Goal: Information Seeking & Learning: Learn about a topic

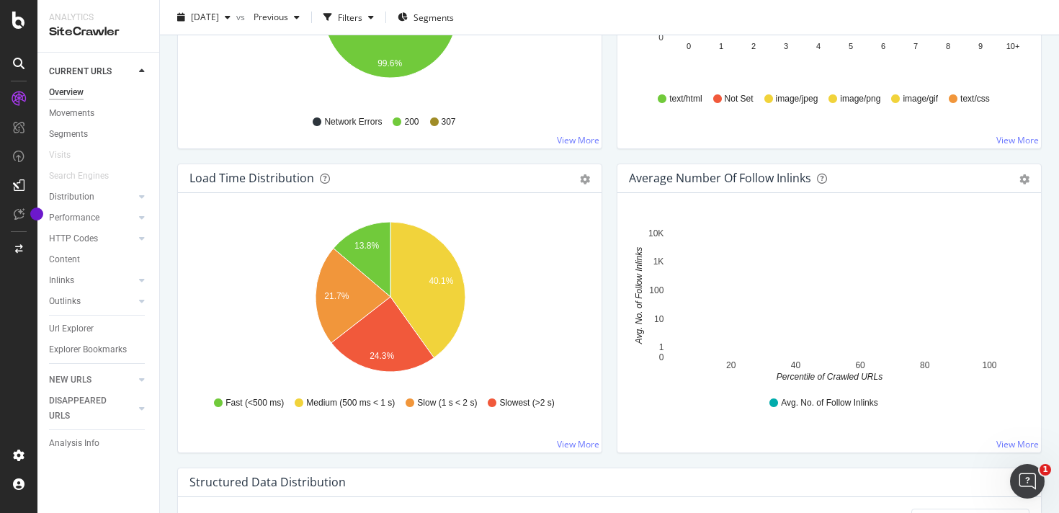
scroll to position [925, 0]
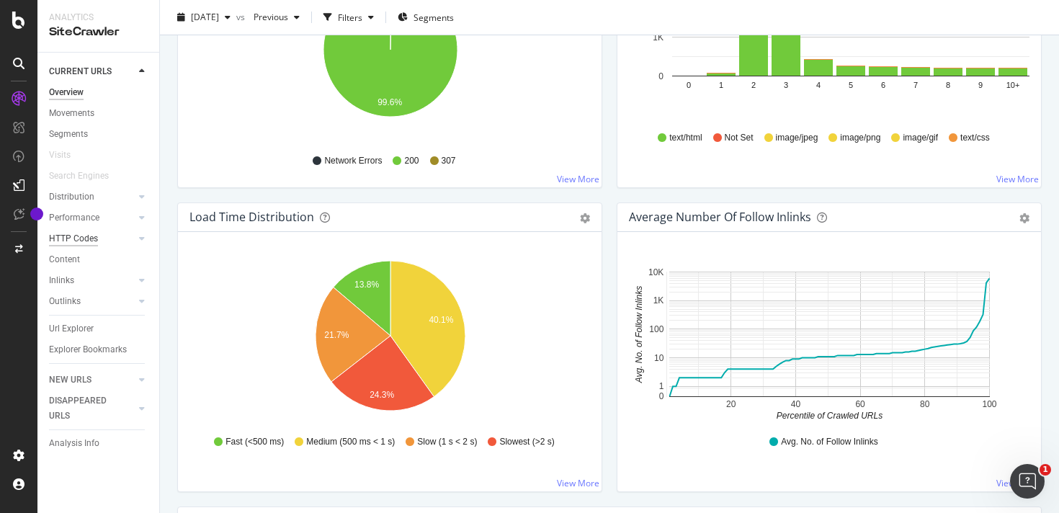
click at [85, 238] on div "HTTP Codes" at bounding box center [73, 238] width 49 height 15
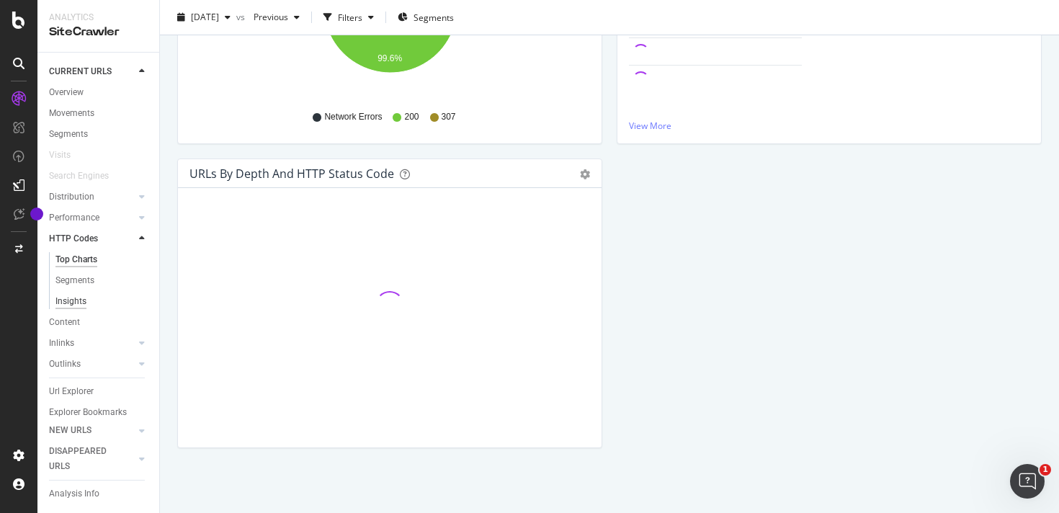
click at [71, 303] on div "Insights" at bounding box center [70, 301] width 31 height 15
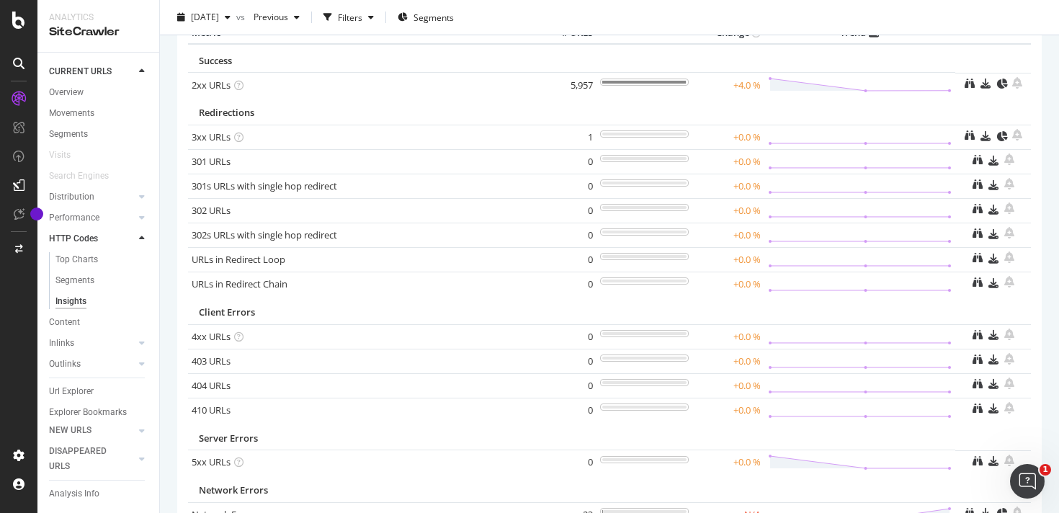
scroll to position [84, 0]
